Goal: Information Seeking & Learning: Learn about a topic

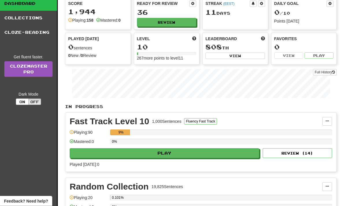
scroll to position [32, 0]
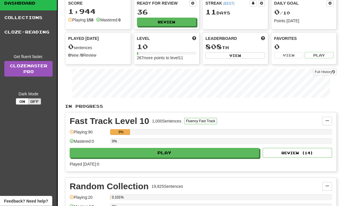
click at [191, 152] on button "Play" at bounding box center [164, 153] width 189 height 10
select select "**"
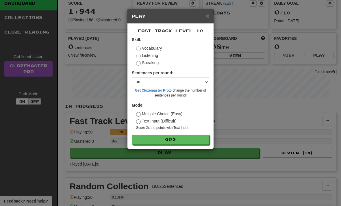
click at [156, 55] on label "Listening" at bounding box center [147, 56] width 22 height 6
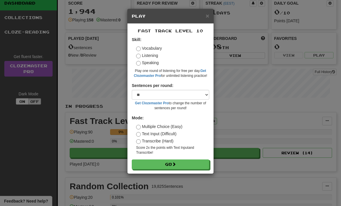
click at [178, 165] on button "Go" at bounding box center [170, 164] width 77 height 10
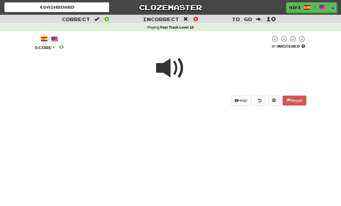
click at [167, 71] on span at bounding box center [170, 68] width 29 height 29
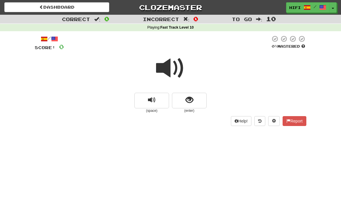
click at [172, 68] on span at bounding box center [170, 68] width 29 height 29
click at [191, 104] on span "show sentence" at bounding box center [189, 100] width 8 height 8
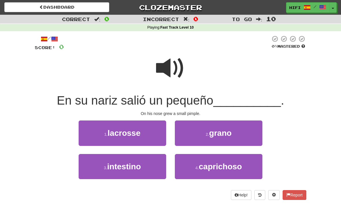
click at [236, 134] on button "2 . grano" at bounding box center [219, 132] width 88 height 25
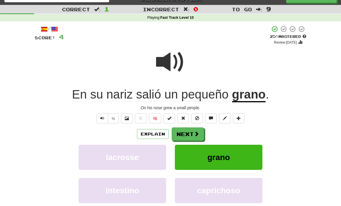
scroll to position [10, 0]
click at [190, 137] on button "Next" at bounding box center [188, 133] width 32 height 13
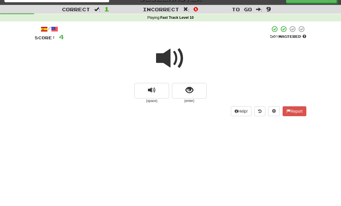
click at [170, 59] on span at bounding box center [170, 58] width 29 height 29
click at [189, 92] on span "show sentence" at bounding box center [189, 90] width 8 height 8
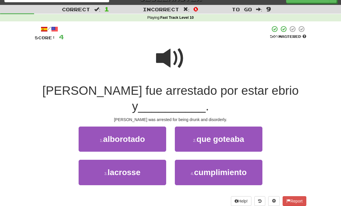
click at [144, 135] on span "alborotado" at bounding box center [124, 139] width 42 height 9
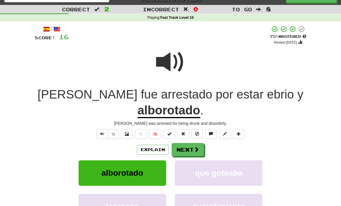
click at [191, 143] on button "Next" at bounding box center [188, 149] width 32 height 13
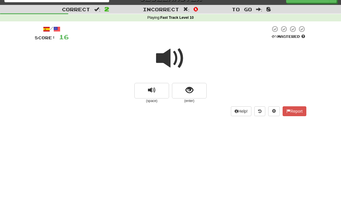
click at [172, 55] on span at bounding box center [170, 58] width 29 height 29
click at [192, 90] on span "show sentence" at bounding box center [189, 90] width 8 height 8
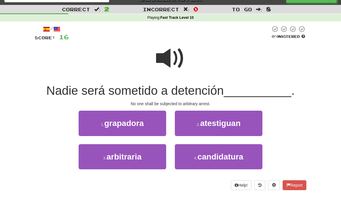
click at [134, 164] on button "3 . arbitraria" at bounding box center [123, 156] width 88 height 25
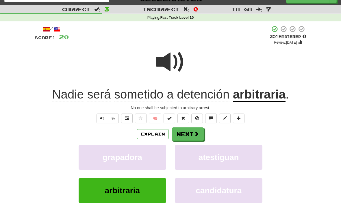
click at [191, 133] on button "Next" at bounding box center [188, 133] width 32 height 13
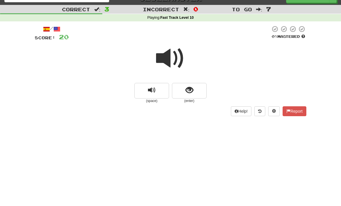
click at [170, 58] on span at bounding box center [170, 58] width 29 height 29
click at [170, 57] on span at bounding box center [170, 58] width 29 height 29
click at [190, 91] on span "show sentence" at bounding box center [189, 90] width 8 height 8
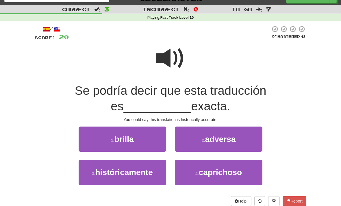
click at [148, 174] on span "históricamente" at bounding box center [123, 172] width 57 height 9
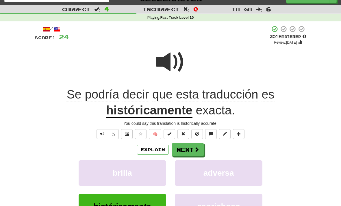
click at [192, 152] on button "Next" at bounding box center [188, 149] width 32 height 13
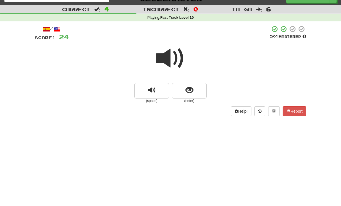
click at [172, 61] on span at bounding box center [170, 58] width 29 height 29
click at [191, 94] on span "show sentence" at bounding box center [189, 90] width 8 height 8
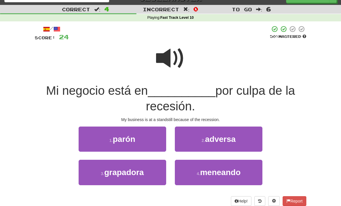
click at [137, 148] on button "1 . parón" at bounding box center [123, 139] width 88 height 25
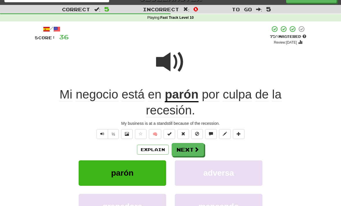
click at [191, 148] on button "Next" at bounding box center [188, 149] width 32 height 13
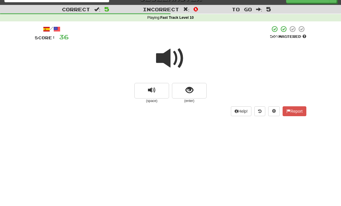
click at [170, 60] on span at bounding box center [170, 58] width 29 height 29
click at [191, 93] on span "show sentence" at bounding box center [189, 90] width 8 height 8
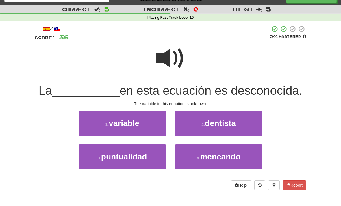
click at [137, 129] on button "1 . variable" at bounding box center [123, 123] width 88 height 25
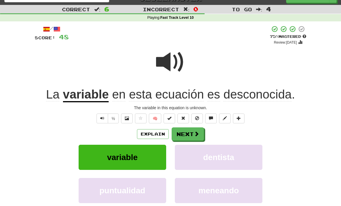
click at [188, 133] on button "Next" at bounding box center [188, 133] width 32 height 13
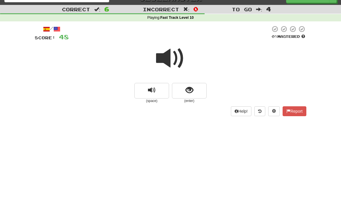
click at [174, 61] on span at bounding box center [170, 58] width 29 height 29
click at [194, 91] on button "show sentence" at bounding box center [189, 91] width 35 height 16
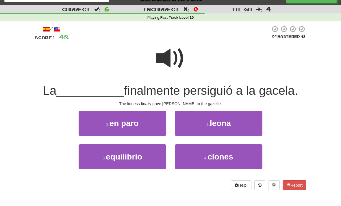
click at [236, 124] on button "2 . leona" at bounding box center [219, 123] width 88 height 25
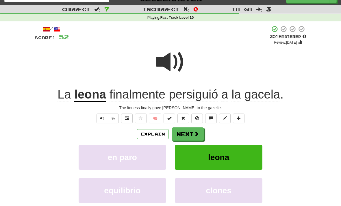
click at [189, 137] on button "Next" at bounding box center [188, 133] width 32 height 13
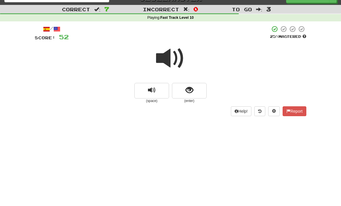
click at [173, 58] on span at bounding box center [170, 58] width 29 height 29
click at [189, 94] on span "show sentence" at bounding box center [189, 90] width 8 height 8
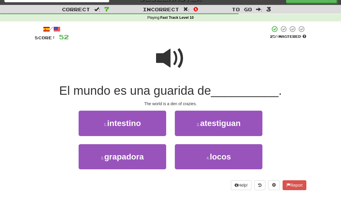
click at [232, 160] on button "4 . locos" at bounding box center [219, 156] width 88 height 25
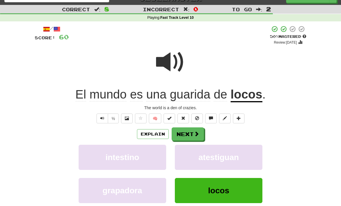
click at [188, 134] on button "Next" at bounding box center [188, 133] width 32 height 13
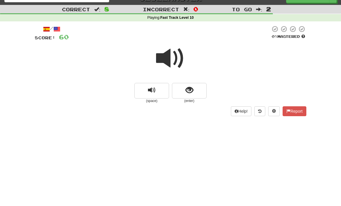
click at [190, 93] on span "show sentence" at bounding box center [189, 90] width 8 height 8
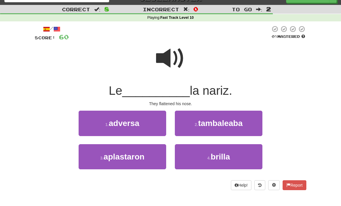
click at [144, 156] on span "aplastaron" at bounding box center [123, 156] width 41 height 9
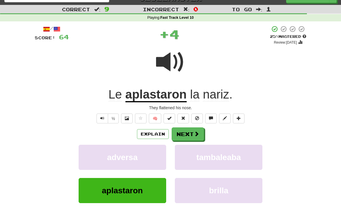
click at [195, 135] on span at bounding box center [196, 133] width 5 height 5
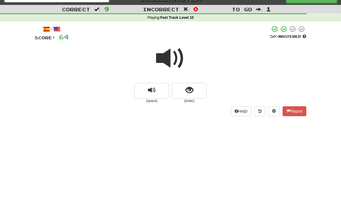
click at [173, 59] on span at bounding box center [170, 58] width 29 height 29
click at [190, 90] on span "show sentence" at bounding box center [189, 90] width 8 height 8
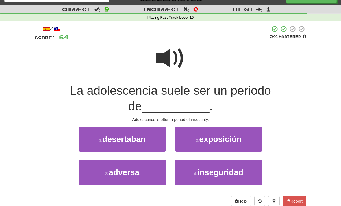
click at [241, 168] on span "inseguridad" at bounding box center [220, 172] width 46 height 9
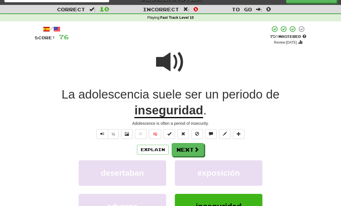
click at [194, 155] on button "Next" at bounding box center [188, 149] width 32 height 13
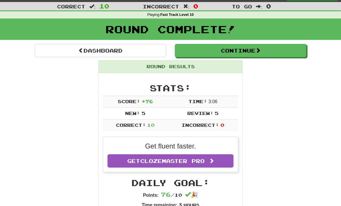
scroll to position [12, 0]
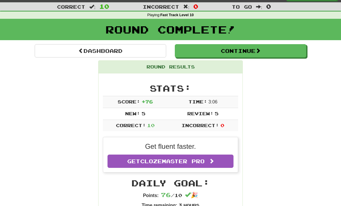
click at [126, 49] on link "Dashboard" at bounding box center [100, 50] width 131 height 13
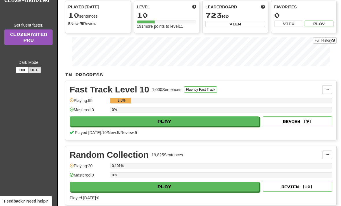
scroll to position [73, 0]
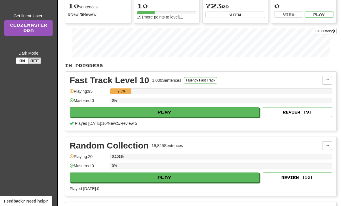
click at [200, 117] on button "Play" at bounding box center [164, 112] width 189 height 10
select select "**"
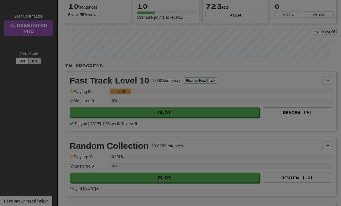
scroll to position [73, 0]
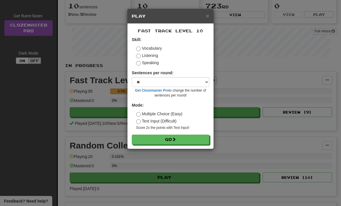
click at [152, 53] on label "Listening" at bounding box center [147, 56] width 22 height 6
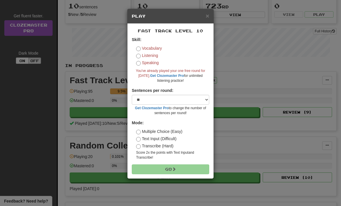
click at [159, 45] on label "Vocabulary" at bounding box center [149, 48] width 26 height 6
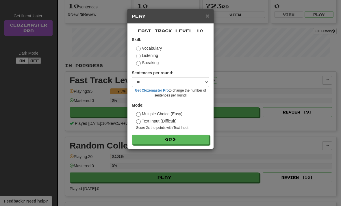
click at [176, 138] on span at bounding box center [174, 139] width 4 height 4
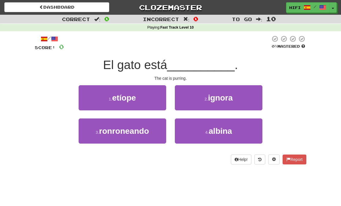
click at [147, 134] on span "ronroneando" at bounding box center [124, 131] width 50 height 9
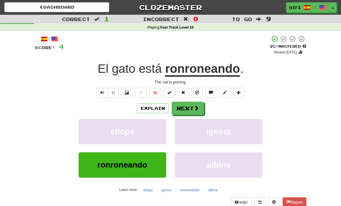
click at [196, 107] on span at bounding box center [196, 107] width 5 height 5
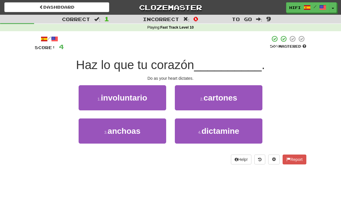
click at [244, 127] on button "4 . dictamine" at bounding box center [219, 130] width 88 height 25
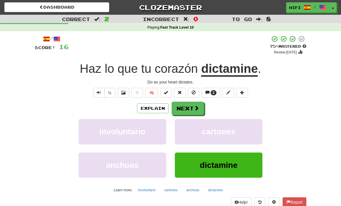
click at [195, 110] on span at bounding box center [196, 107] width 5 height 5
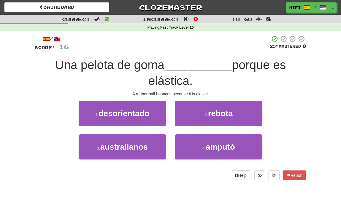
click at [245, 113] on button "2 . rebota" at bounding box center [219, 113] width 88 height 25
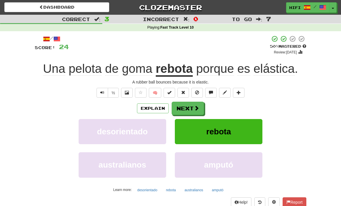
click at [193, 106] on button "Next" at bounding box center [188, 108] width 32 height 13
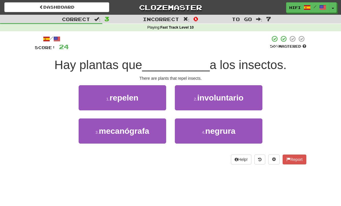
click at [139, 101] on button "1 . repelen" at bounding box center [123, 97] width 88 height 25
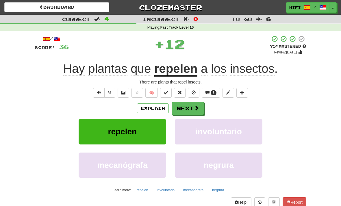
click at [191, 108] on button "Next" at bounding box center [188, 108] width 32 height 13
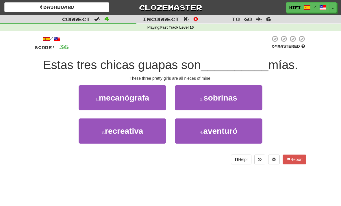
click at [246, 99] on button "2 . sobrinas" at bounding box center [219, 97] width 88 height 25
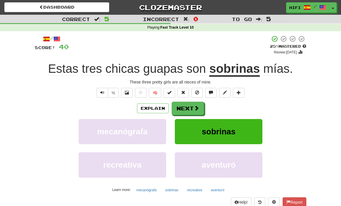
click at [190, 107] on button "Next" at bounding box center [188, 108] width 32 height 13
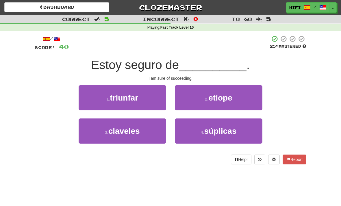
click at [139, 99] on button "1 . triunfar" at bounding box center [123, 97] width 88 height 25
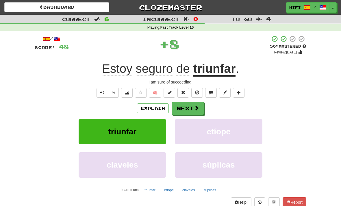
click at [191, 111] on button "Next" at bounding box center [188, 108] width 32 height 13
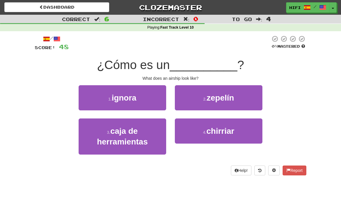
click at [235, 100] on button "2 . zepelín" at bounding box center [219, 97] width 88 height 25
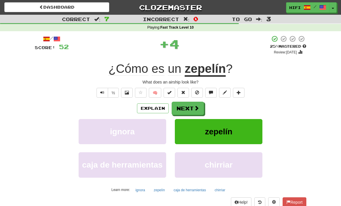
click at [191, 109] on button "Next" at bounding box center [188, 108] width 32 height 13
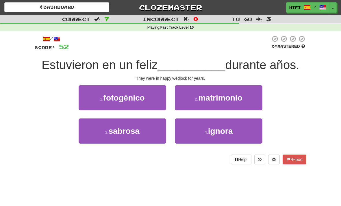
click at [236, 103] on button "2 . matrimonio" at bounding box center [219, 97] width 88 height 25
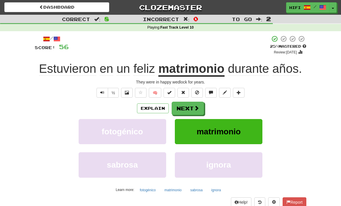
click at [191, 106] on button "Next" at bounding box center [188, 108] width 32 height 13
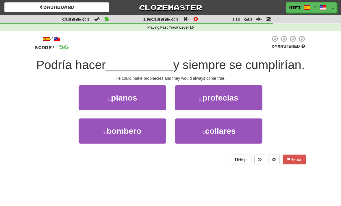
click at [251, 97] on button "2 . profecías" at bounding box center [219, 97] width 88 height 25
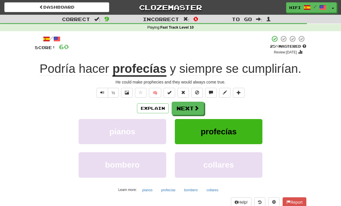
click at [191, 109] on button "Next" at bounding box center [188, 108] width 32 height 13
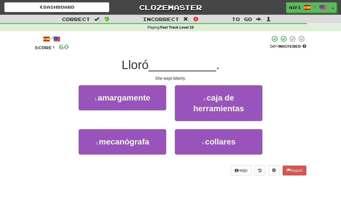
click at [149, 101] on span "amargamente" at bounding box center [124, 97] width 53 height 9
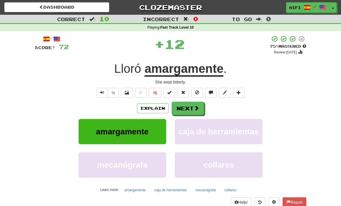
click at [196, 109] on span at bounding box center [196, 107] width 5 height 5
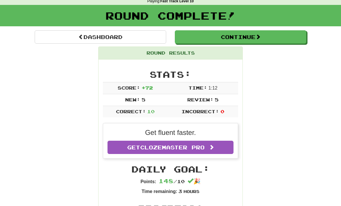
scroll to position [26, 0]
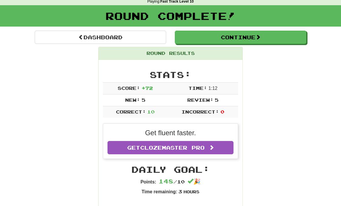
click at [118, 37] on link "Dashboard" at bounding box center [100, 37] width 131 height 13
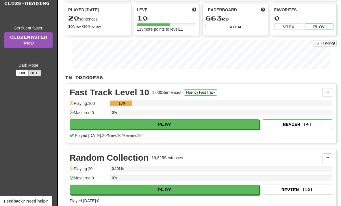
scroll to position [63, 0]
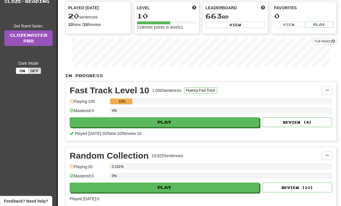
click at [212, 124] on button "Play" at bounding box center [164, 122] width 189 height 10
select select "**"
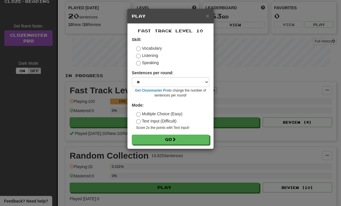
click at [186, 139] on button "Go" at bounding box center [170, 140] width 77 height 10
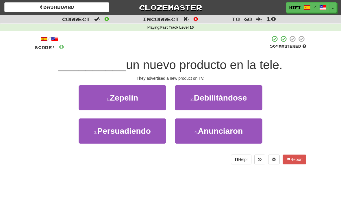
click at [240, 132] on span "Anunciaron" at bounding box center [220, 131] width 45 height 9
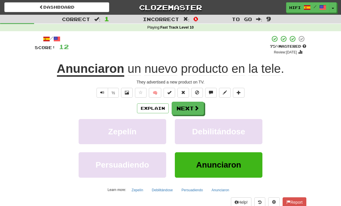
click at [195, 107] on span at bounding box center [196, 107] width 5 height 5
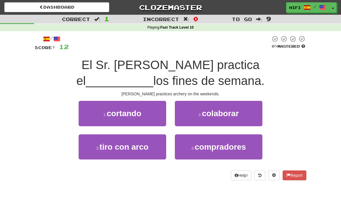
click at [146, 158] on button "3 . tiro con arco" at bounding box center [123, 146] width 88 height 25
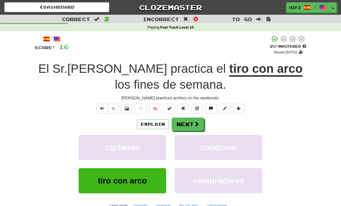
click at [194, 123] on span at bounding box center [196, 123] width 5 height 5
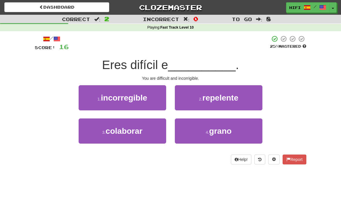
click at [150, 98] on button "1 . incorregible" at bounding box center [123, 97] width 88 height 25
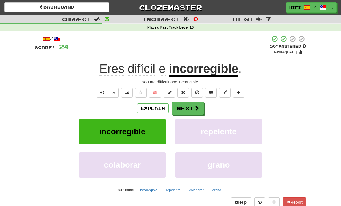
click at [189, 109] on button "Next" at bounding box center [188, 108] width 32 height 13
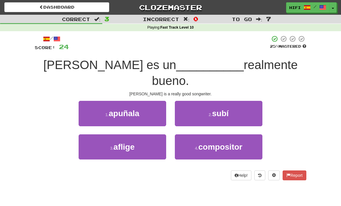
click at [235, 142] on span "compositor" at bounding box center [220, 146] width 44 height 9
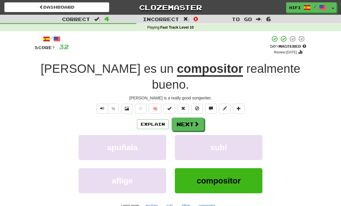
click at [192, 118] on button "Next" at bounding box center [188, 124] width 32 height 13
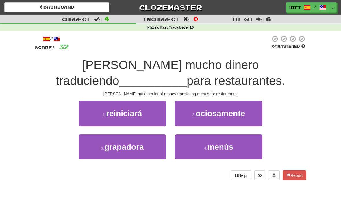
click at [233, 151] on button "4 . menús" at bounding box center [219, 146] width 88 height 25
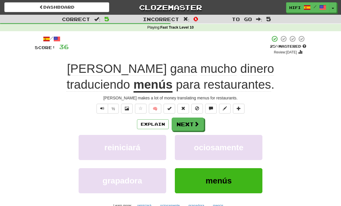
click at [192, 127] on button "Next" at bounding box center [188, 124] width 32 height 13
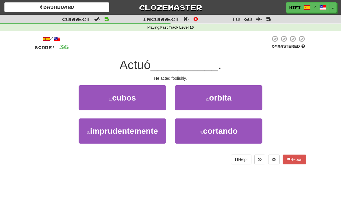
click at [152, 134] on span "imprudentemente" at bounding box center [124, 131] width 68 height 9
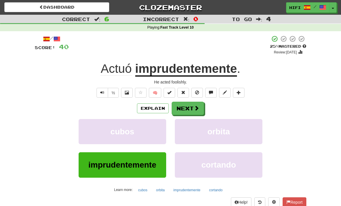
click at [189, 108] on button "Next" at bounding box center [188, 108] width 32 height 13
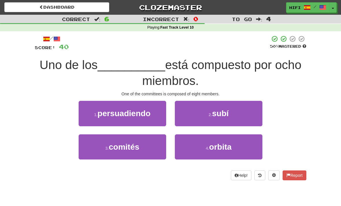
click at [146, 146] on button "3 . comités" at bounding box center [123, 146] width 88 height 25
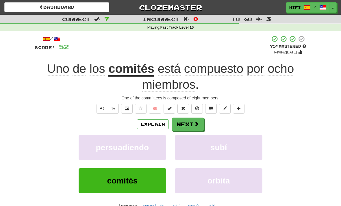
click at [194, 126] on button "Next" at bounding box center [188, 124] width 32 height 13
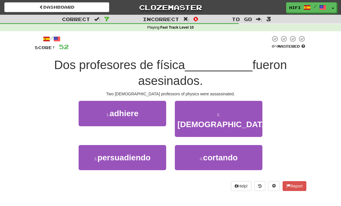
click at [237, 115] on button "2 . iraníes" at bounding box center [219, 119] width 88 height 36
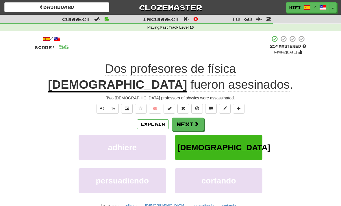
click at [190, 126] on button "Next" at bounding box center [188, 124] width 32 height 13
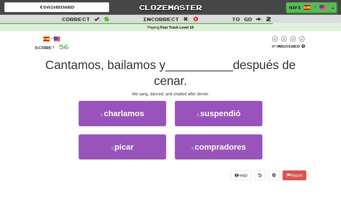
click at [145, 117] on button "1 . charlamos" at bounding box center [123, 113] width 88 height 25
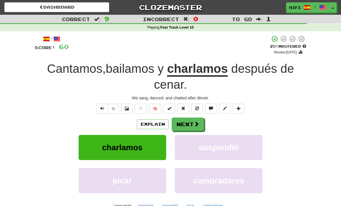
click at [197, 124] on span at bounding box center [196, 123] width 5 height 5
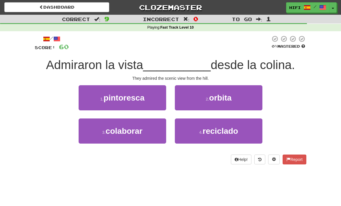
click at [146, 96] on button "1 . pintoresca" at bounding box center [123, 97] width 88 height 25
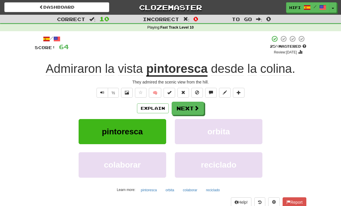
click at [195, 105] on span at bounding box center [196, 107] width 5 height 5
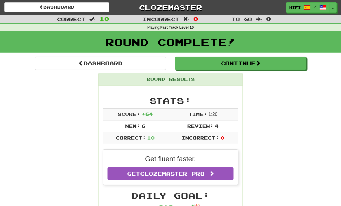
click at [104, 63] on link "Dashboard" at bounding box center [100, 63] width 131 height 13
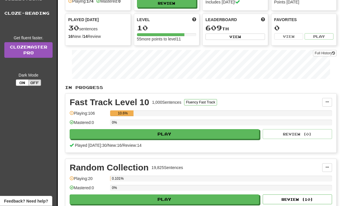
scroll to position [51, 0]
click at [210, 136] on button "Play" at bounding box center [164, 134] width 189 height 10
select select "**"
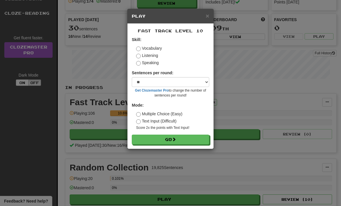
click at [186, 139] on button "Go" at bounding box center [170, 140] width 77 height 10
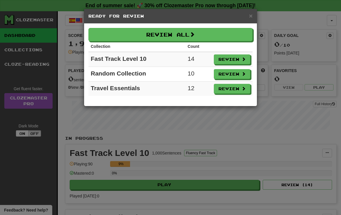
click at [238, 88] on button "Review" at bounding box center [232, 89] width 36 height 10
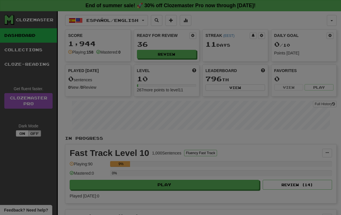
select select "**"
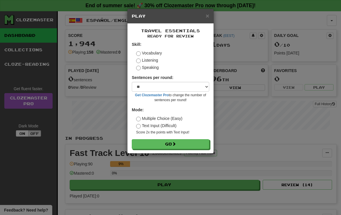
click at [189, 144] on button "Go" at bounding box center [170, 144] width 77 height 10
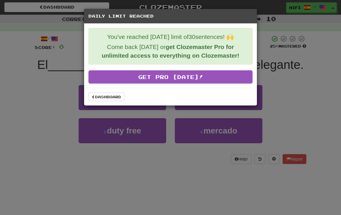
click at [304, 109] on div "Daily Limit Reached You've reached [DATE] limit of 30 sentences! 🙌 Come back [D…" at bounding box center [170, 107] width 341 height 215
